Goal: Navigation & Orientation: Find specific page/section

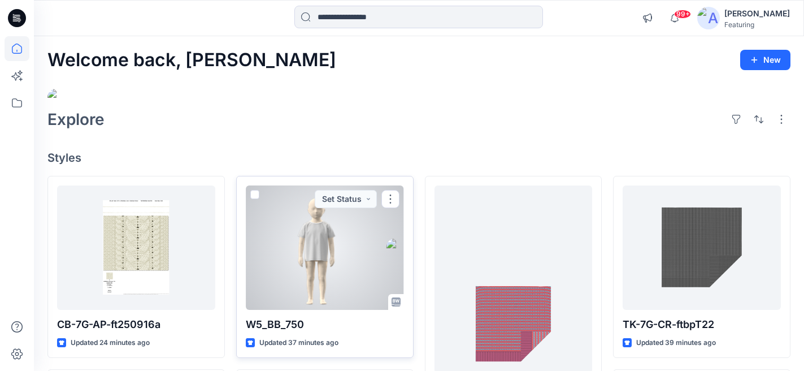
click at [350, 229] on div at bounding box center [316, 247] width 141 height 124
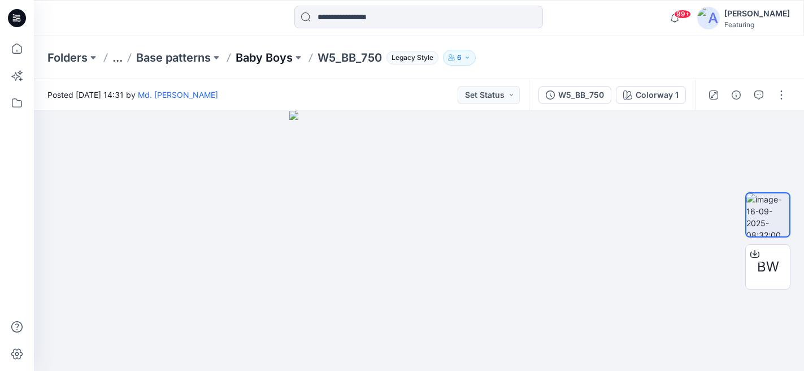
click at [251, 58] on p "Baby Boys" at bounding box center [264, 58] width 57 height 16
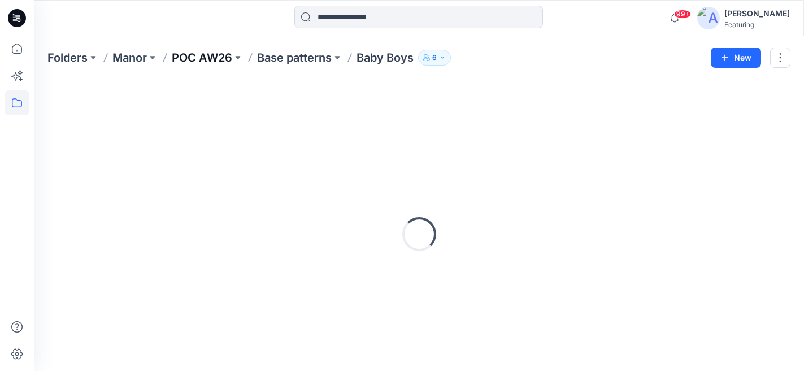
click at [208, 57] on p "POC AW26" at bounding box center [202, 58] width 60 height 16
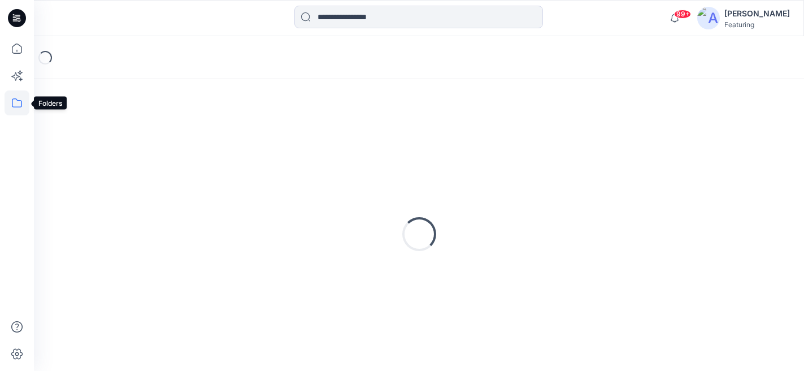
click at [14, 105] on icon at bounding box center [17, 102] width 25 height 25
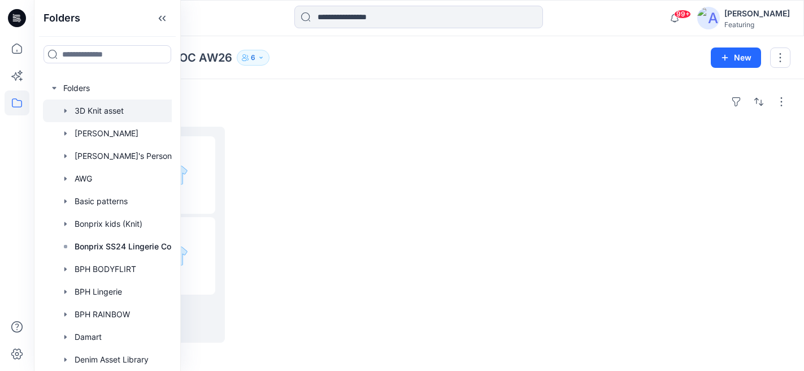
click at [93, 112] on div at bounding box center [122, 110] width 158 height 23
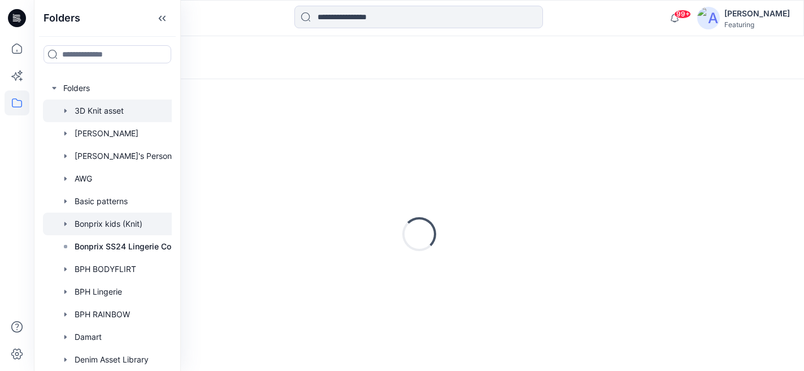
click at [93, 227] on div at bounding box center [122, 223] width 158 height 23
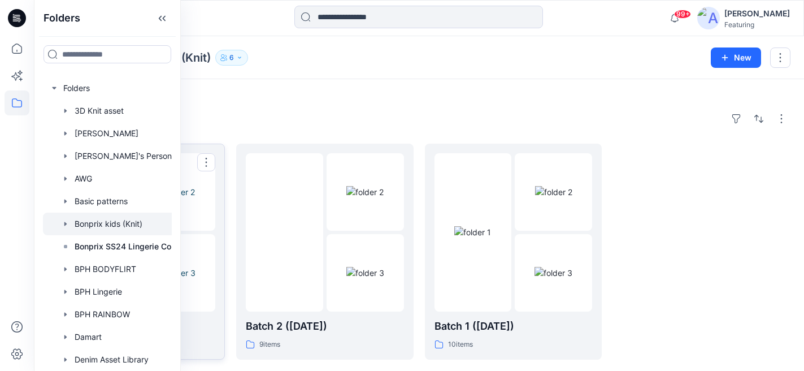
click at [196, 267] on img at bounding box center [177, 273] width 38 height 12
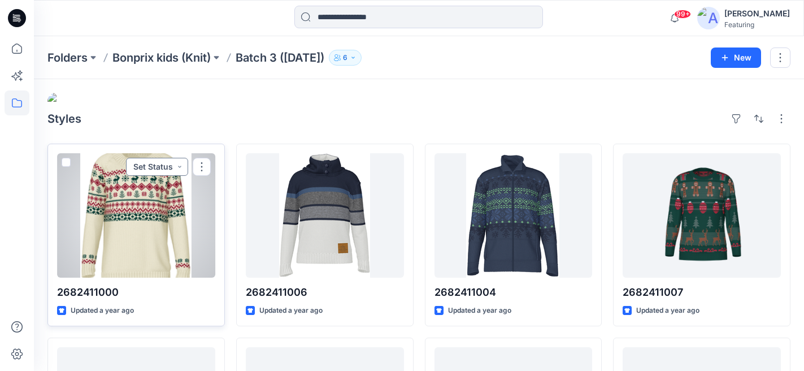
click at [180, 158] on button "Set Status" at bounding box center [157, 167] width 62 height 18
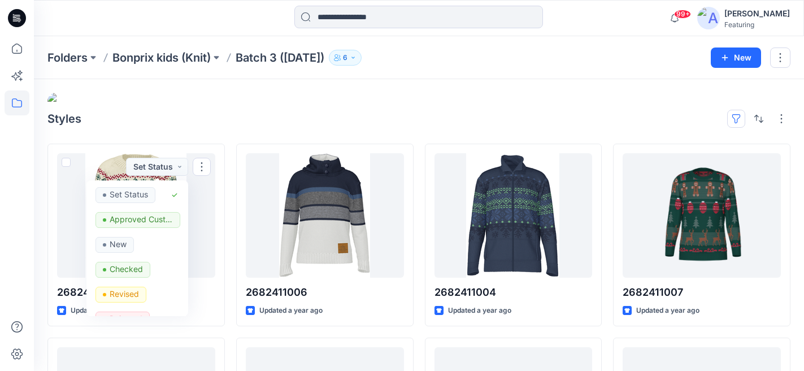
click at [735, 110] on button "button" at bounding box center [736, 119] width 18 height 18
